Goal: Task Accomplishment & Management: Manage account settings

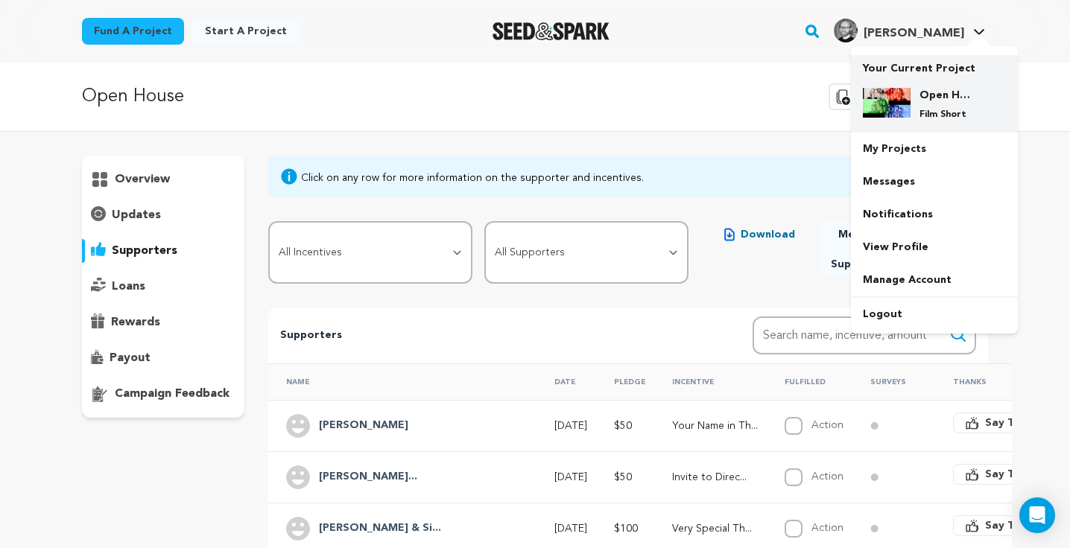
scroll to position [80, 0]
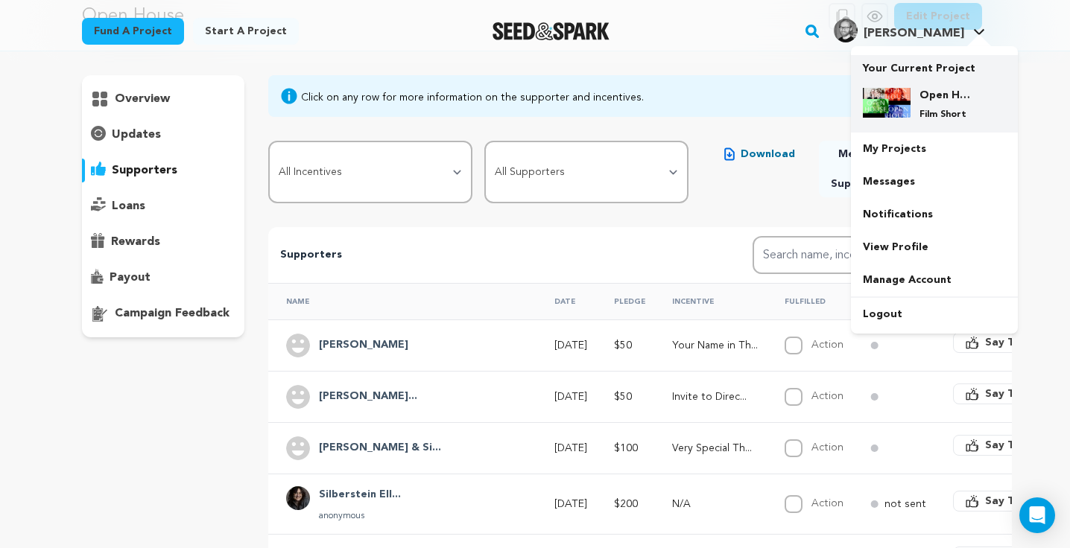
click at [919, 117] on p "Film Short" at bounding box center [946, 115] width 54 height 12
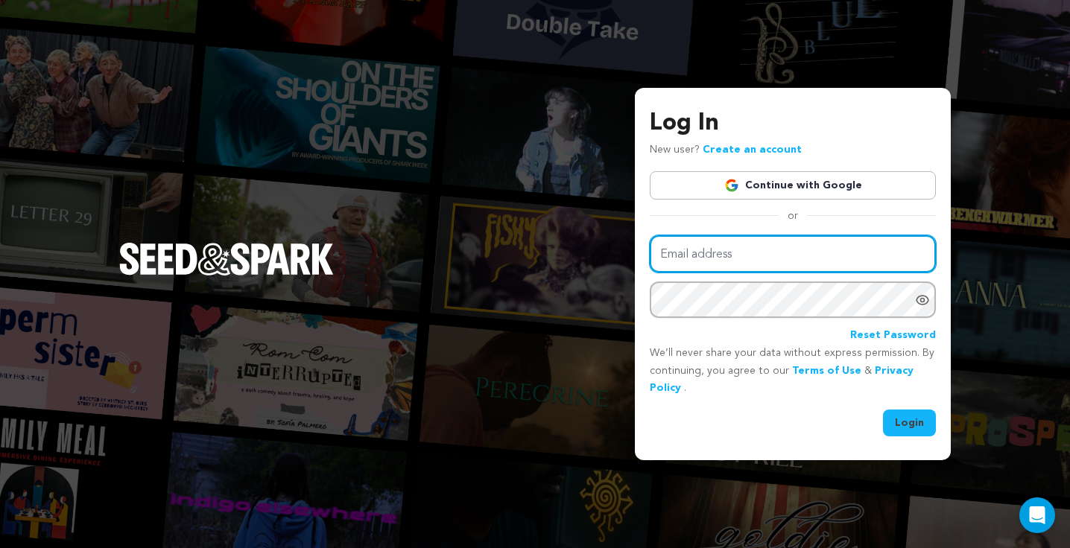
type input "osgoldstone@gmail.com"
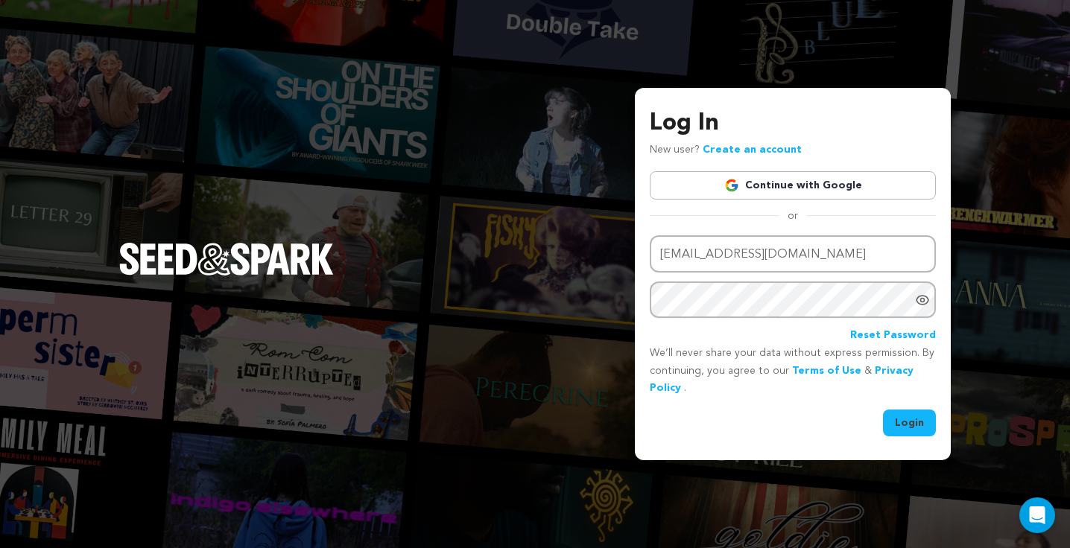
click at [897, 422] on button "Login" at bounding box center [909, 423] width 53 height 27
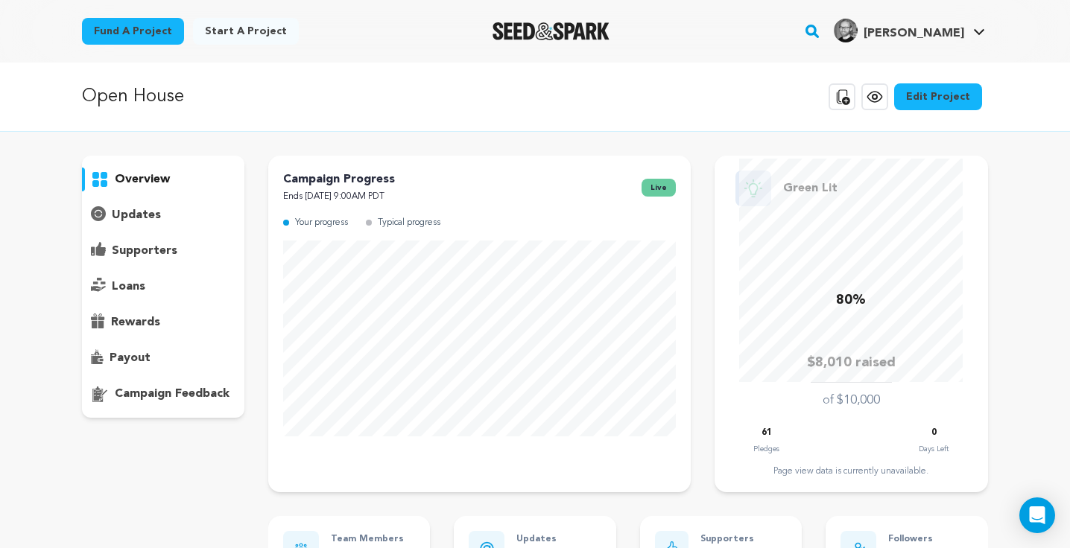
click at [154, 252] on p "supporters" at bounding box center [145, 251] width 66 height 18
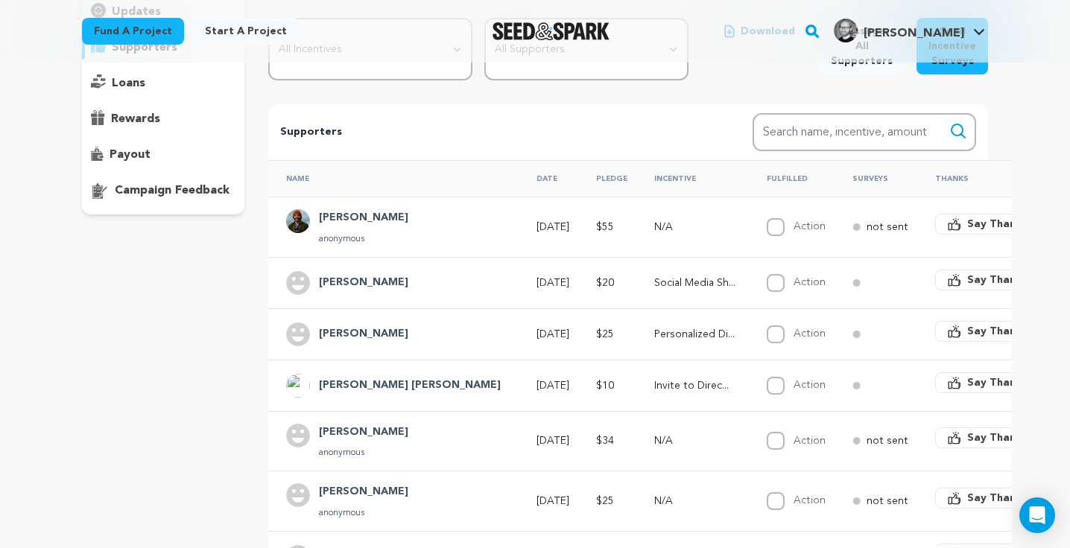
scroll to position [204, 0]
